Goal: Task Accomplishment & Management: Complete application form

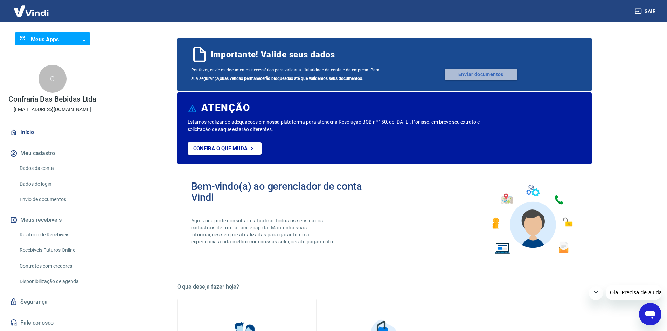
click at [471, 75] on link "Enviar documentos" at bounding box center [481, 74] width 73 height 11
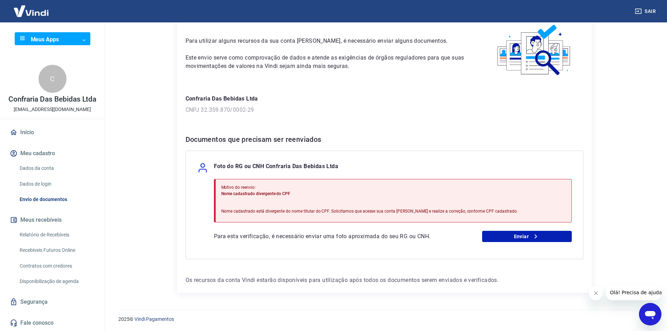
scroll to position [36, 0]
click at [512, 234] on link "Enviar" at bounding box center [527, 236] width 90 height 11
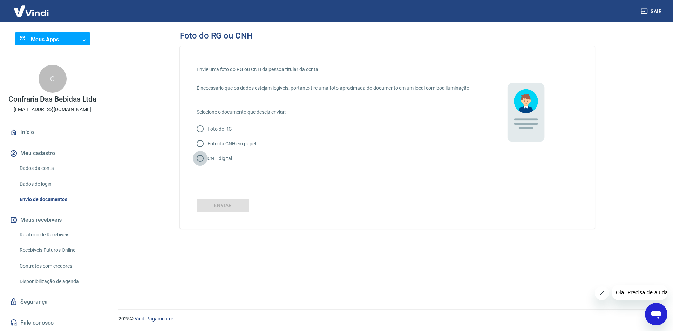
click at [200, 165] on input "CNH digital" at bounding box center [200, 158] width 15 height 15
radio input "true"
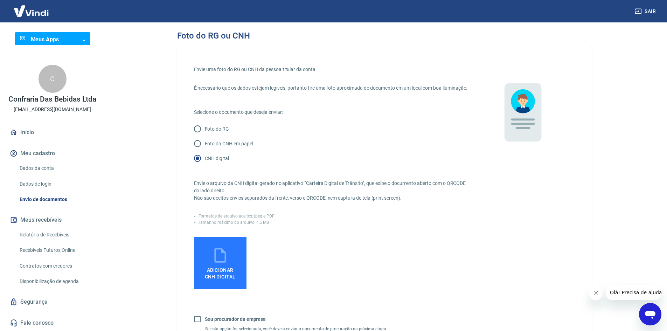
click at [227, 262] on icon at bounding box center [221, 256] width 18 height 18
click at [0, 0] on input "Adicionar CNH Digital" at bounding box center [0, 0] width 0 height 0
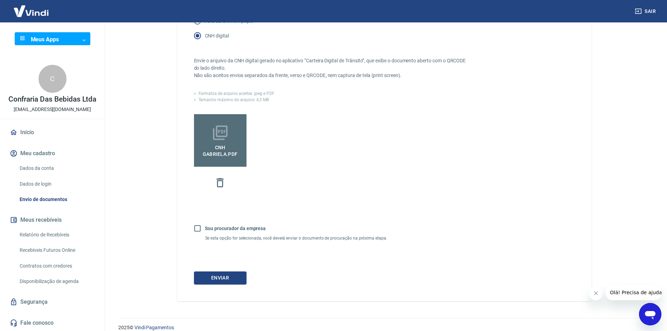
scroll to position [139, 0]
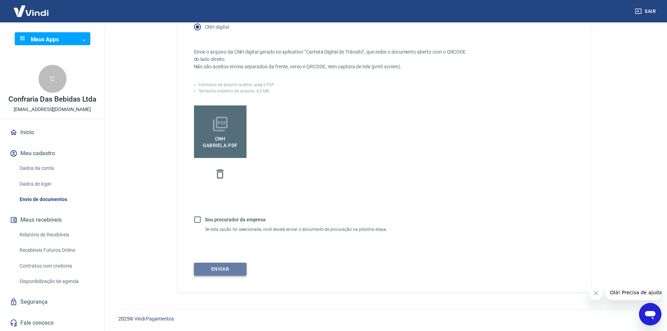
click at [208, 269] on button "Enviar" at bounding box center [220, 269] width 53 height 13
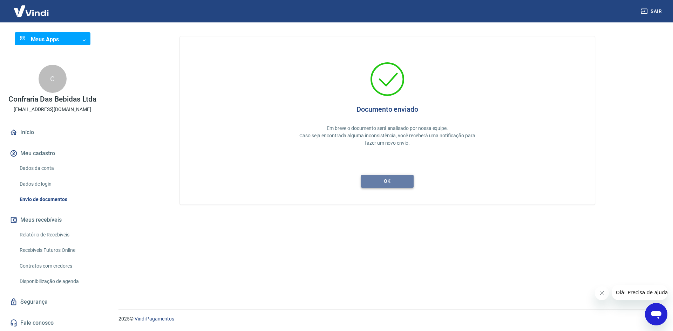
click at [388, 183] on button "ok" at bounding box center [387, 181] width 53 height 13
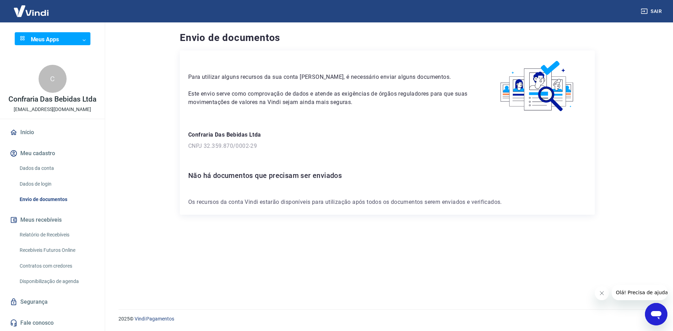
click at [178, 245] on div "Envio de documentos Para utilizar alguns recursos da sua conta Vindi, é necessá…" at bounding box center [387, 161] width 432 height 279
